Goal: Task Accomplishment & Management: Complete application form

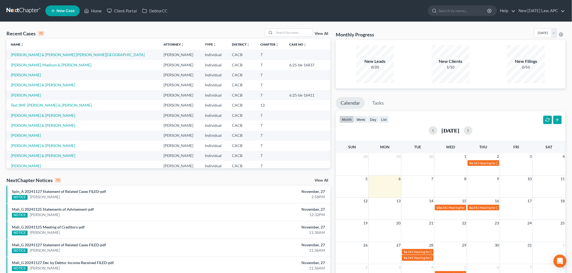
click at [45, 52] on td "[PERSON_NAME] & [PERSON_NAME] [PERSON_NAME][GEOGRAPHIC_DATA]" at bounding box center [82, 55] width 153 height 10
click at [45, 53] on link "[PERSON_NAME] & [PERSON_NAME] [PERSON_NAME][GEOGRAPHIC_DATA]" at bounding box center [78, 54] width 134 height 5
select select "6"
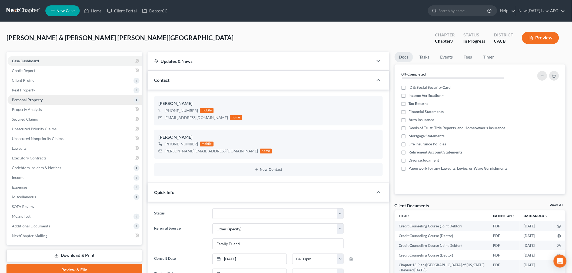
scroll to position [2803, 0]
click at [34, 83] on span "Client Profile" at bounding box center [75, 81] width 135 height 10
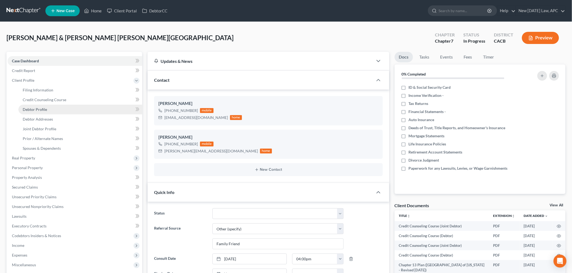
click at [40, 108] on span "Debtor Profile" at bounding box center [35, 109] width 24 height 5
select select "1"
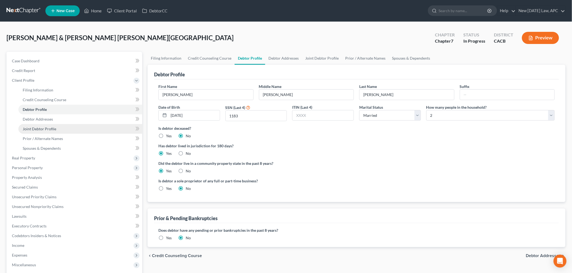
click at [42, 130] on span "Joint Debtor Profile" at bounding box center [40, 129] width 34 height 5
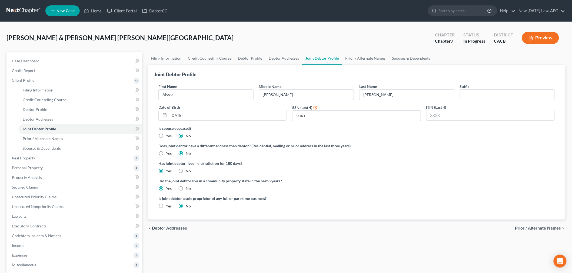
click at [542, 42] on button "Preview" at bounding box center [540, 38] width 37 height 12
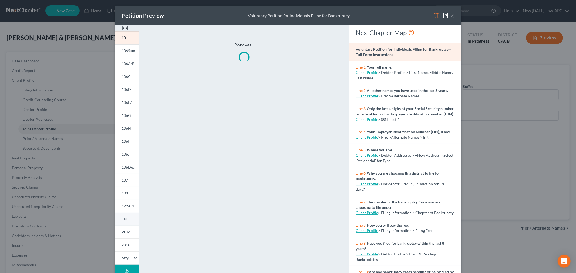
click at [126, 220] on link "CM" at bounding box center [127, 219] width 24 height 13
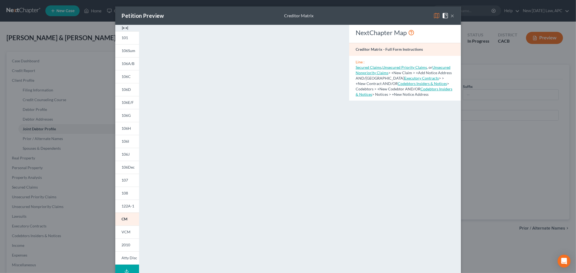
click at [451, 14] on button "×" at bounding box center [453, 15] width 4 height 6
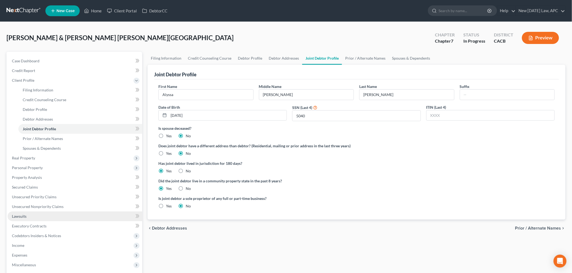
click at [48, 216] on link "Lawsuits" at bounding box center [75, 217] width 135 height 10
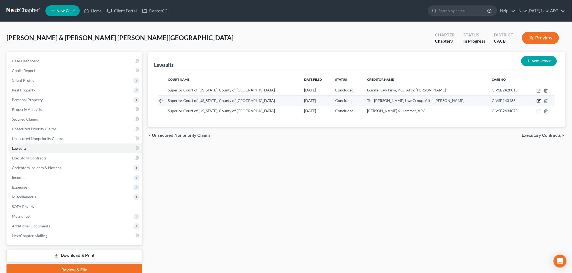
click at [538, 101] on icon "button" at bounding box center [539, 100] width 2 height 2
select select "4"
select select "2"
select select "4"
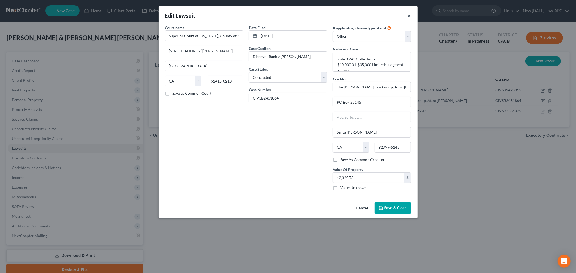
drag, startPoint x: 407, startPoint y: 17, endPoint x: 410, endPoint y: 15, distance: 3.5
click at [408, 17] on div "Edit Lawsuit ×" at bounding box center [288, 15] width 259 height 18
click at [411, 14] on button "×" at bounding box center [410, 15] width 4 height 6
